Goal: Task Accomplishment & Management: Use online tool/utility

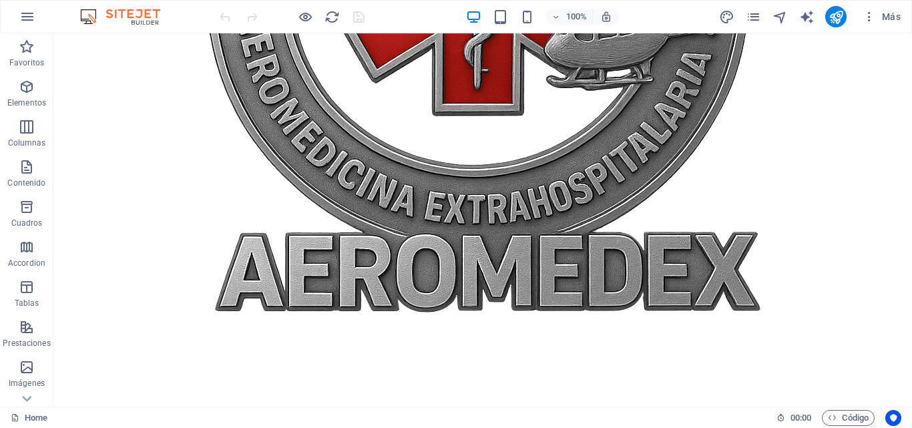
scroll to position [2223, 0]
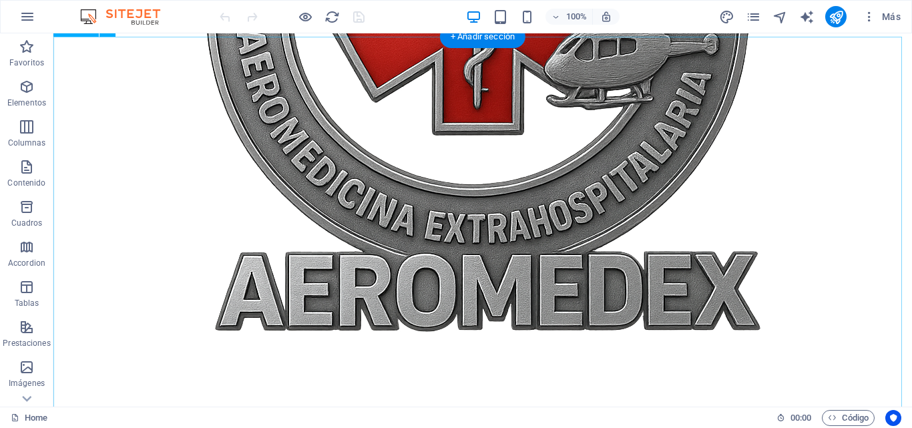
select select "%"
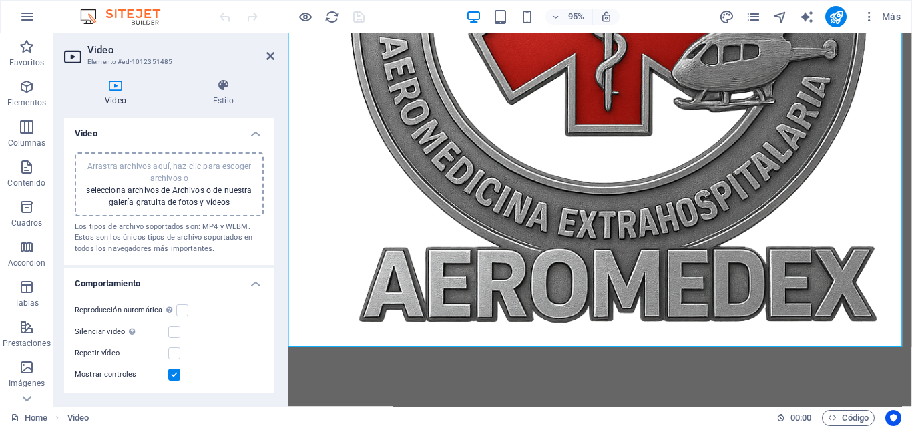
drag, startPoint x: 271, startPoint y: 215, endPoint x: 274, endPoint y: 232, distance: 17.0
click at [274, 232] on div "Video Estilo Video Arrastra archivos aquí, haz clic para escoger archivos o sel…" at bounding box center [169, 237] width 232 height 339
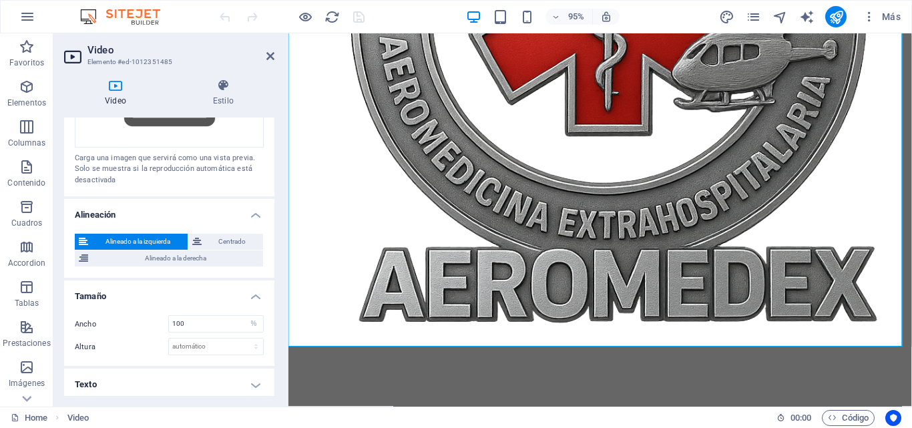
scroll to position [396, 0]
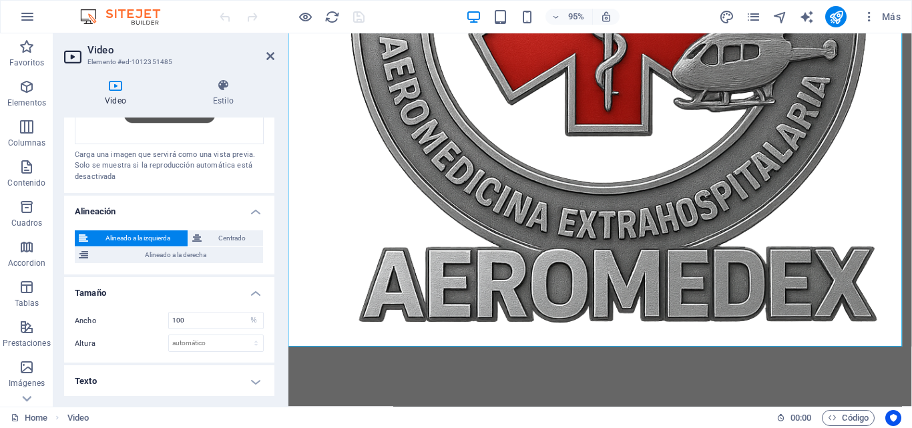
drag, startPoint x: 271, startPoint y: 385, endPoint x: 271, endPoint y: 343, distance: 42.1
click at [271, 343] on ul "Video Arrastra archivos aquí, haz clic para escoger archivos o selecciona archi…" at bounding box center [169, 60] width 210 height 676
click at [270, 335] on div "Ancho 100 automático px % Altura automático px" at bounding box center [169, 331] width 210 height 61
click at [189, 323] on input "100" at bounding box center [216, 320] width 94 height 16
type input "1"
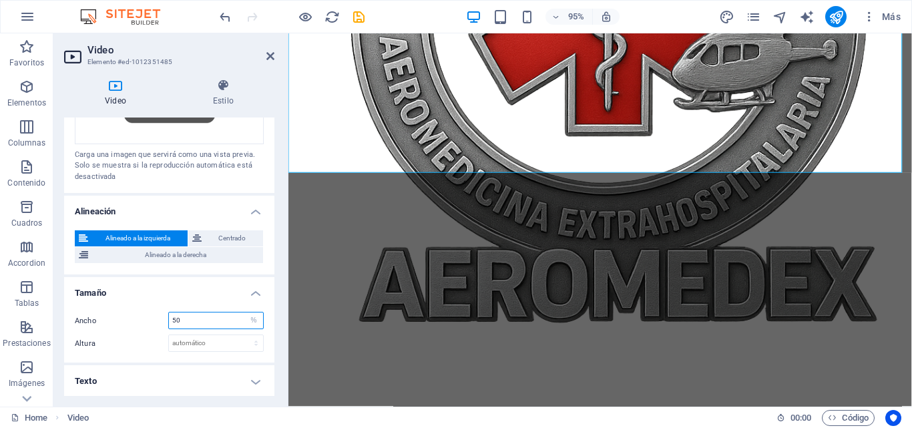
click at [188, 320] on input "50" at bounding box center [216, 320] width 94 height 16
type input "5"
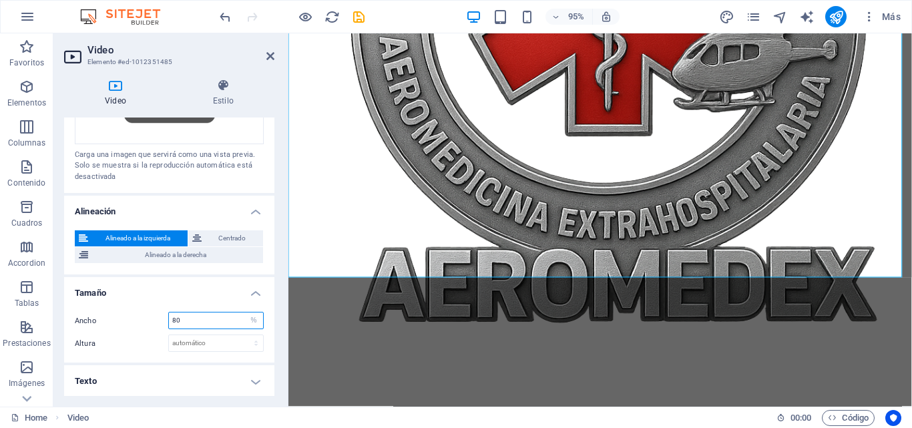
click at [188, 319] on input "80" at bounding box center [216, 320] width 94 height 16
type input "8"
type input "100"
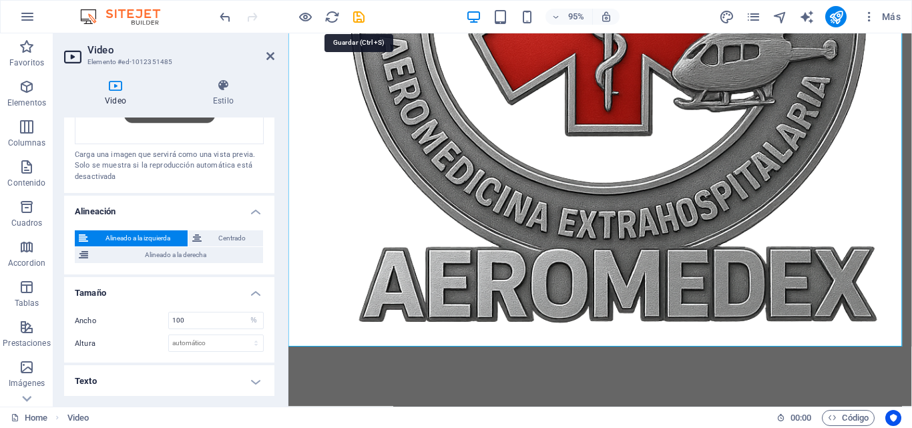
click at [362, 12] on icon "save" at bounding box center [358, 16] width 15 height 15
checkbox input "false"
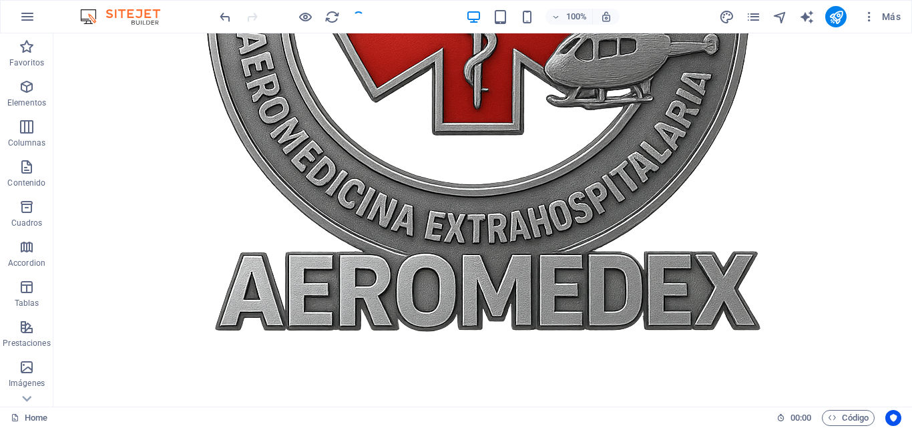
scroll to position [2262, 0]
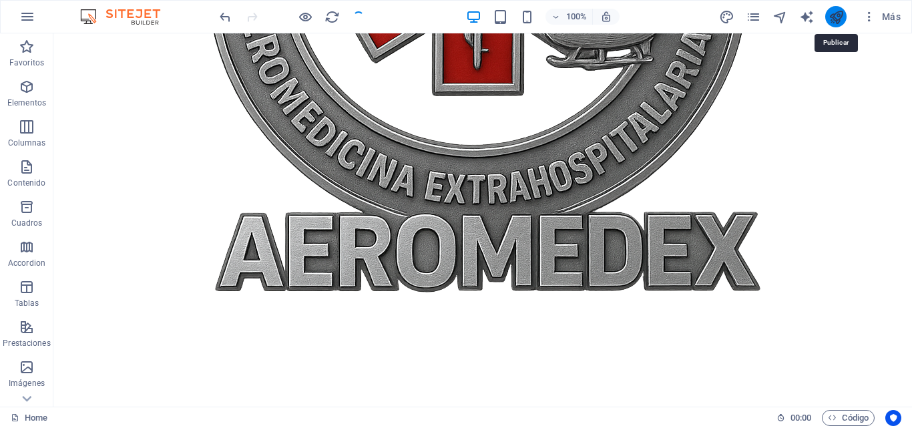
click at [835, 20] on icon "publish" at bounding box center [836, 16] width 15 height 15
